Goal: Task Accomplishment & Management: Use online tool/utility

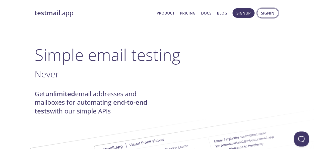
click at [267, 11] on span "Signin" at bounding box center [267, 13] width 13 height 7
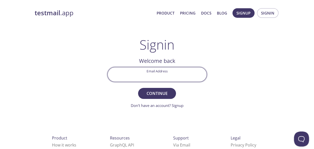
click at [159, 79] on input "Email Address" at bounding box center [157, 75] width 99 height 14
type input "[EMAIL_ADDRESS][DOMAIN_NAME]"
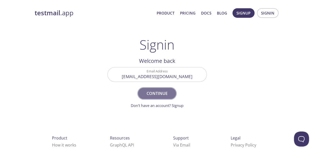
click at [160, 94] on span "Continue" at bounding box center [157, 93] width 27 height 7
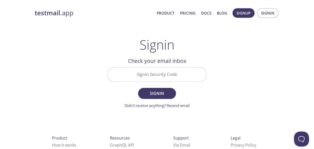
click at [153, 76] on input "Signin Security Code" at bounding box center [157, 75] width 99 height 14
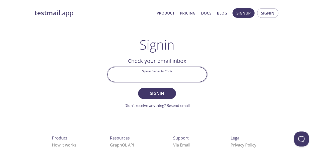
paste input "KW59L38"
type input "KW59L38"
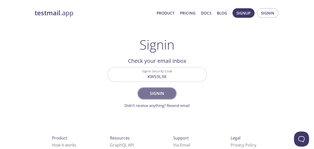
click at [152, 93] on span "Signin" at bounding box center [157, 93] width 27 height 7
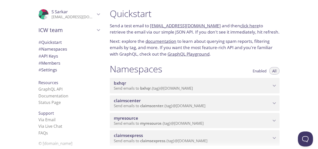
click at [269, 122] on p "Send emails to myresource . {tag} @[DOMAIN_NAME]" at bounding box center [192, 123] width 157 height 5
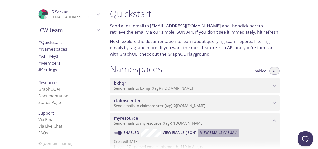
click at [221, 133] on span "View Emails (Visual)" at bounding box center [218, 133] width 37 height 6
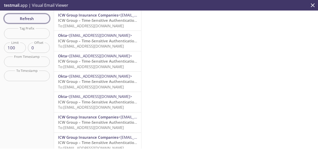
click at [21, 16] on span "Refresh" at bounding box center [27, 18] width 38 height 7
click at [102, 19] on span "ICW Group – Time-Sensitive Authentication Code" at bounding box center [102, 20] width 89 height 5
